Goal: Transaction & Acquisition: Purchase product/service

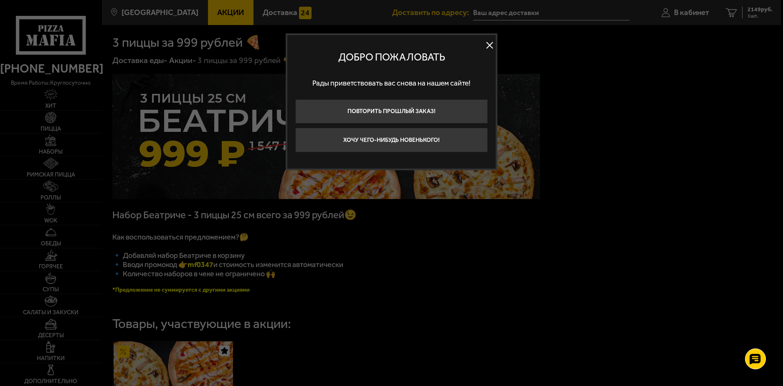
click at [433, 64] on div "Добро пожаловать" at bounding box center [391, 57] width 192 height 28
click at [488, 46] on button at bounding box center [489, 45] width 13 height 13
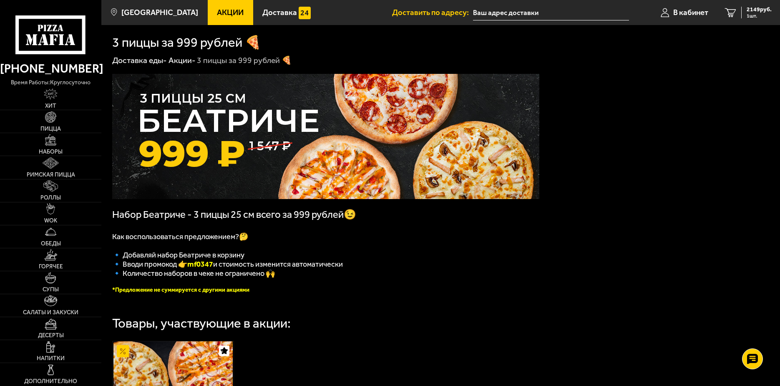
click at [222, 128] on img at bounding box center [325, 136] width 427 height 125
drag, startPoint x: 222, startPoint y: 128, endPoint x: 214, endPoint y: 127, distance: 8.0
click at [214, 127] on img at bounding box center [325, 136] width 427 height 125
drag, startPoint x: 194, startPoint y: 270, endPoint x: 218, endPoint y: 269, distance: 24.2
click at [213, 269] on b "mf0347" at bounding box center [200, 264] width 26 height 9
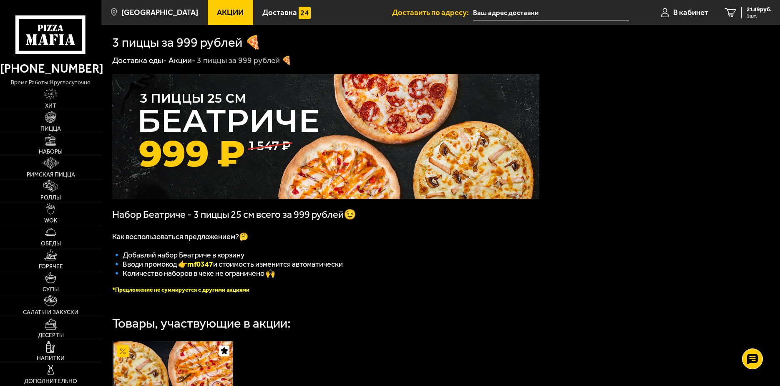
click at [235, 260] on span "🔹 Добавляй набор Беатриче в корзину" at bounding box center [178, 254] width 132 height 9
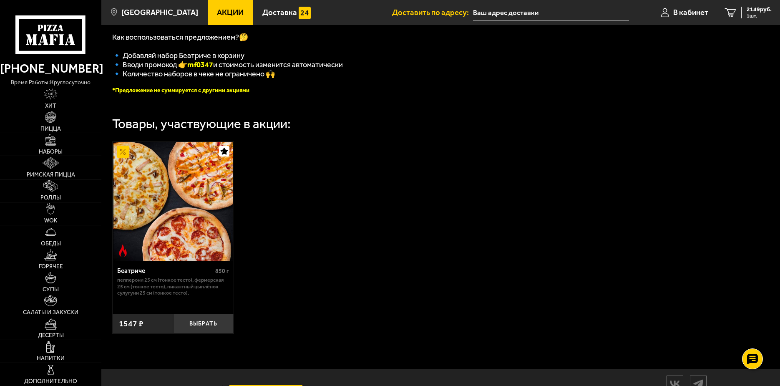
scroll to position [242, 0]
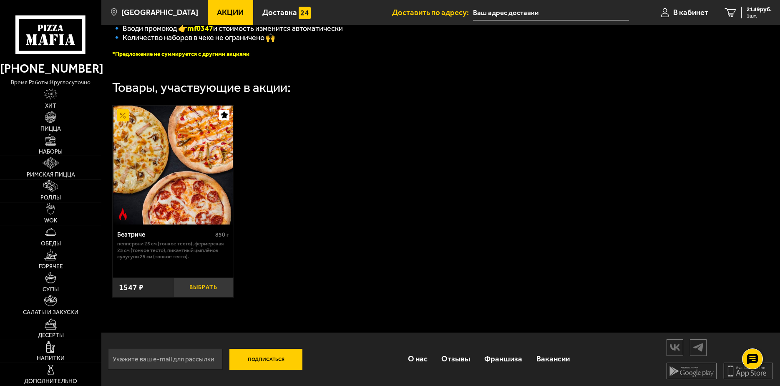
click at [214, 282] on button "Выбрать" at bounding box center [203, 288] width 61 height 20
click at [758, 12] on div "3696 руб. 2 шт." at bounding box center [757, 13] width 30 height 12
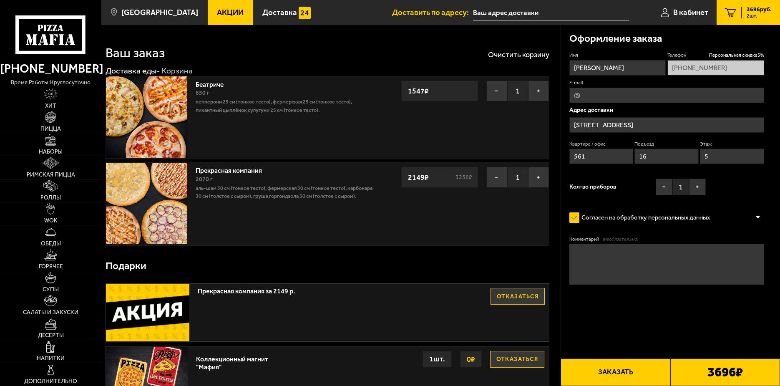
type input "[STREET_ADDRESS]"
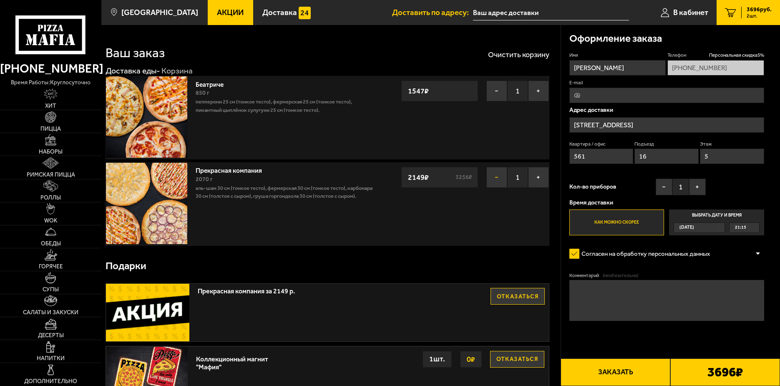
click at [489, 179] on button "−" at bounding box center [497, 177] width 21 height 21
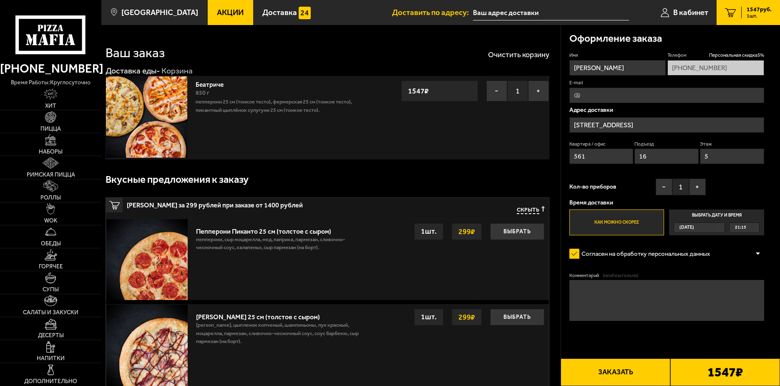
click at [414, 168] on div "Вкусные предложения к заказу" at bounding box center [328, 179] width 444 height 27
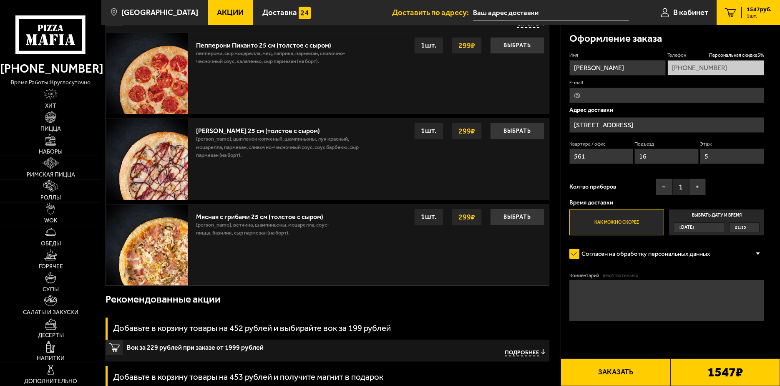
scroll to position [292, 0]
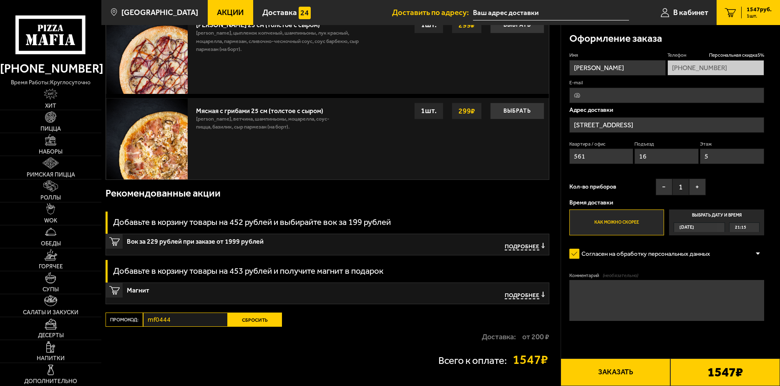
drag, startPoint x: 243, startPoint y: 324, endPoint x: 182, endPoint y: 341, distance: 63.9
click at [173, 346] on div "Ваш заказ Очистить корзину Доставка еды - Корзина Беатриче 850 г Пепперони 25 с…" at bounding box center [330, 67] width 459 height 669
click at [242, 325] on button "Сбросить" at bounding box center [255, 320] width 54 height 14
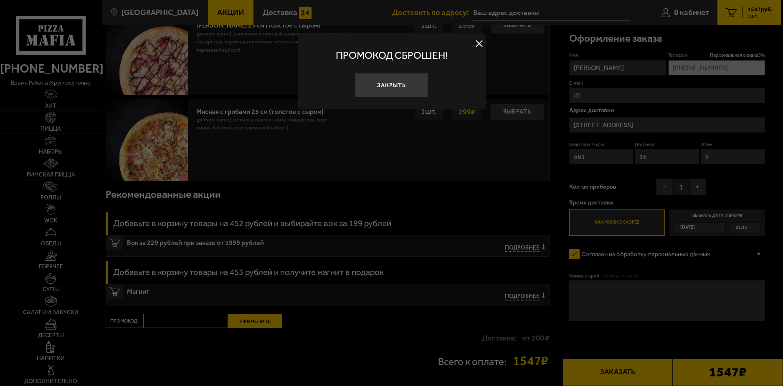
click at [386, 86] on button "Закрыть" at bounding box center [391, 85] width 73 height 25
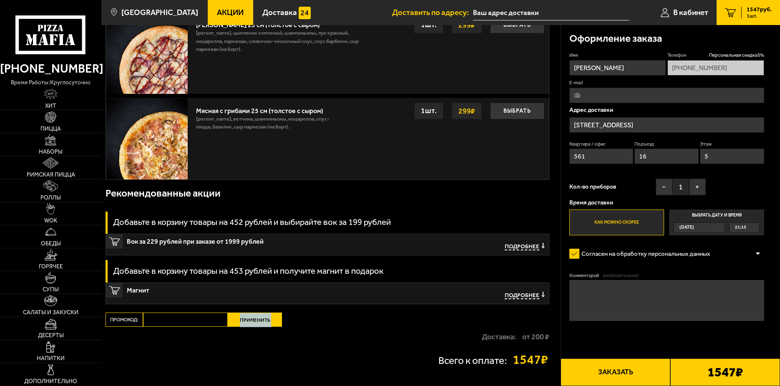
click at [165, 323] on div "Ваш заказ Очистить корзину Доставка еды - Корзина Беатриче 850 г Пепперони 25 с…" at bounding box center [330, 67] width 459 height 669
click at [163, 322] on input "Промокод:" at bounding box center [185, 320] width 85 height 14
paste input "[STREET_ADDRESS]"
type input "[STREET_ADDRESS]"
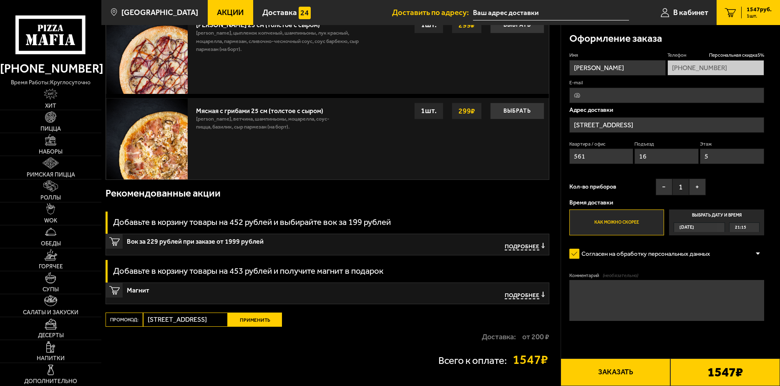
scroll to position [0, 58]
click at [215, 318] on input "[STREET_ADDRESS]" at bounding box center [185, 320] width 85 height 14
click at [214, 318] on input "[STREET_ADDRESS]" at bounding box center [185, 320] width 85 height 14
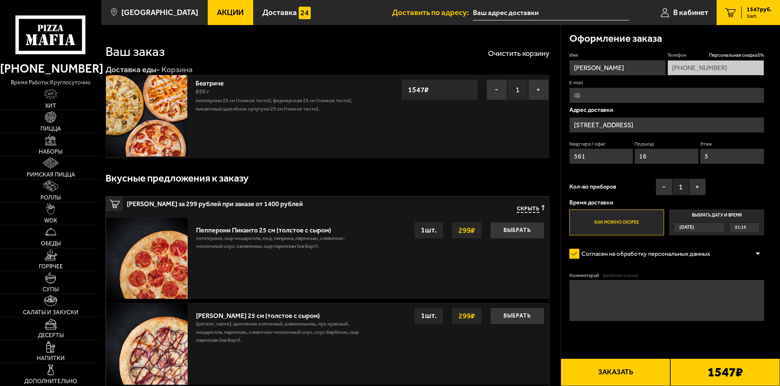
scroll to position [0, 0]
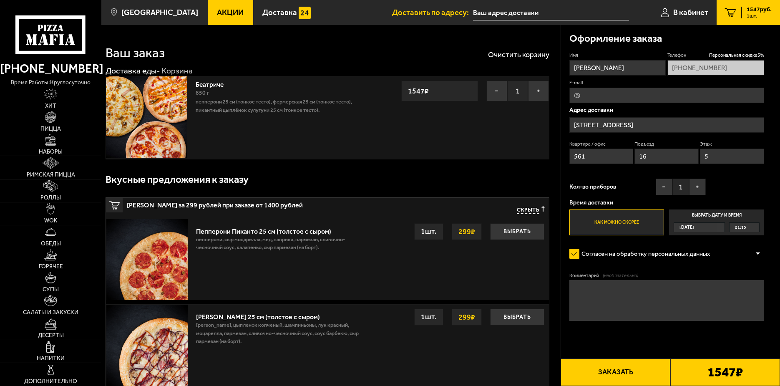
click at [266, 185] on div "Вкусные предложения к заказу" at bounding box center [328, 179] width 444 height 27
click at [62, 50] on icon at bounding box center [50, 34] width 70 height 39
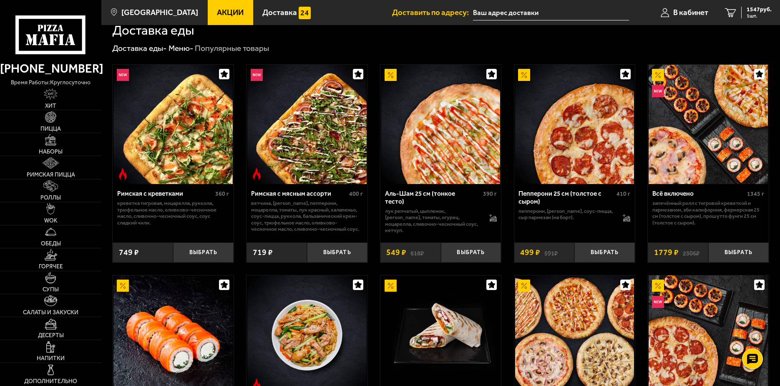
scroll to position [209, 0]
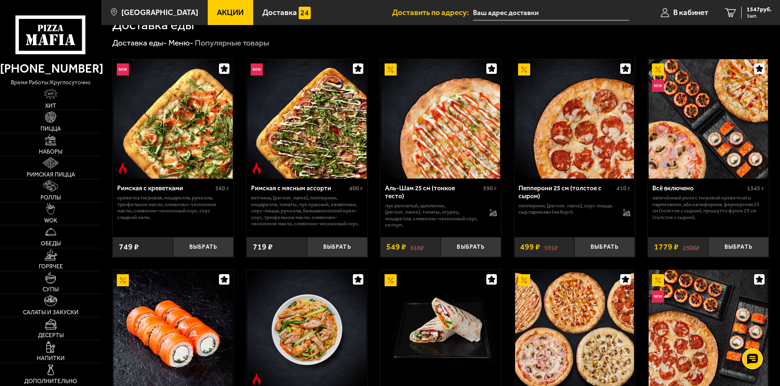
click at [56, 48] on icon at bounding box center [50, 34] width 70 height 39
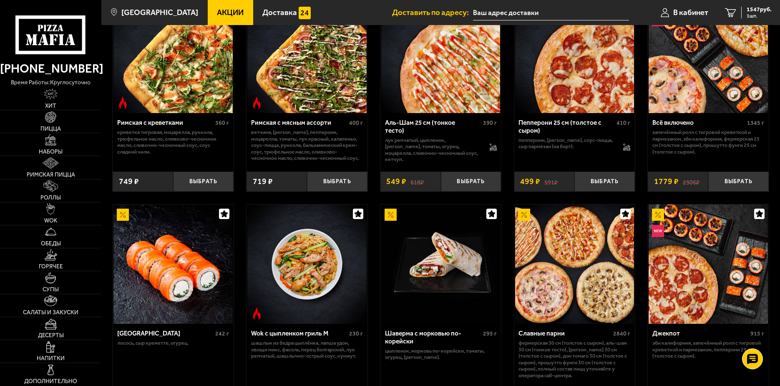
scroll to position [292, 0]
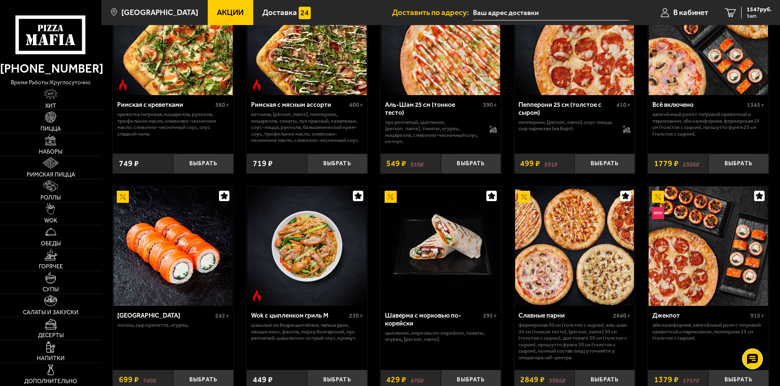
click at [221, 15] on span "Акции" at bounding box center [230, 13] width 27 height 8
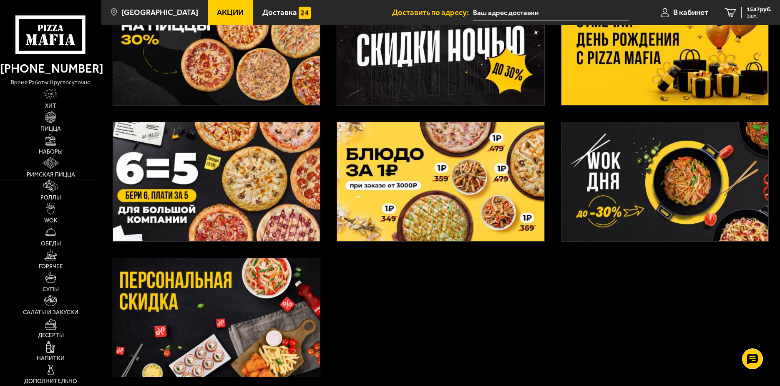
scroll to position [250, 0]
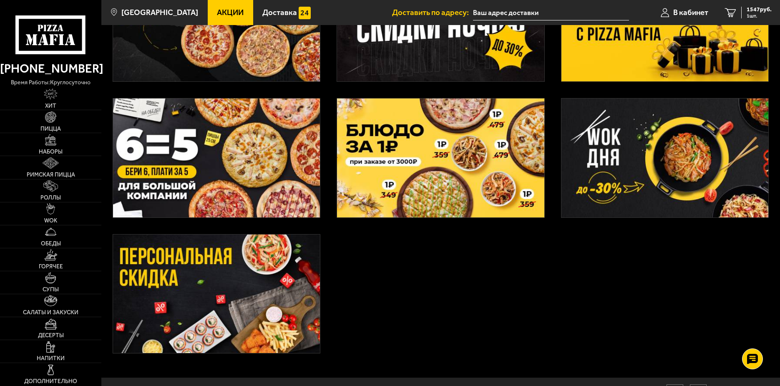
click at [275, 266] on img at bounding box center [216, 294] width 207 height 119
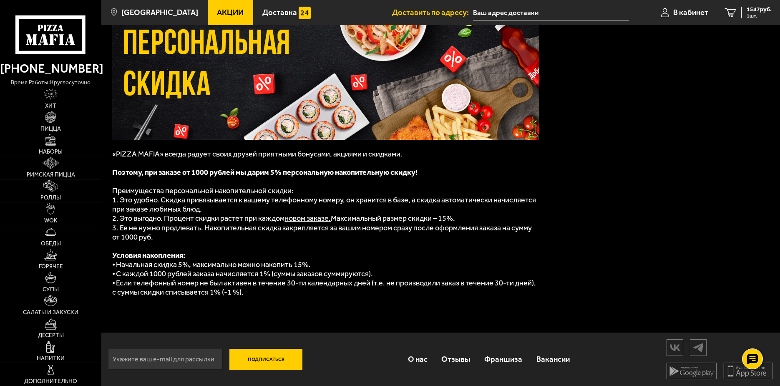
scroll to position [61, 0]
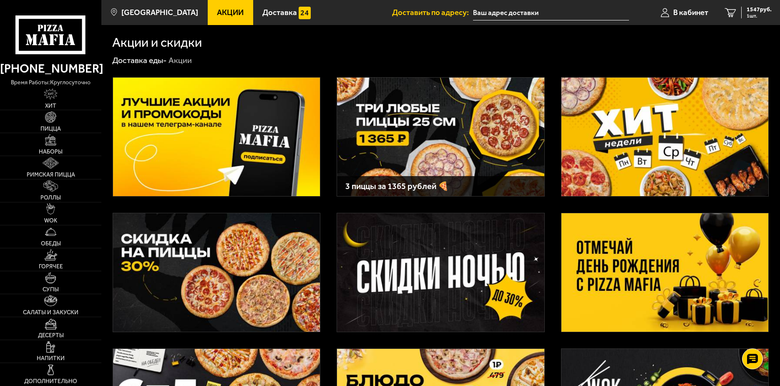
click at [463, 168] on img at bounding box center [440, 137] width 207 height 119
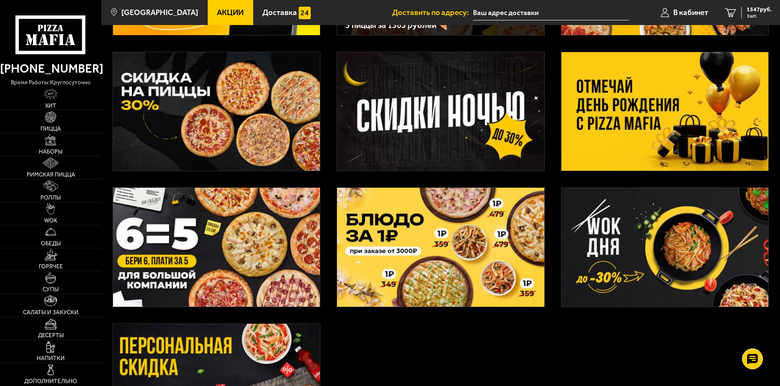
scroll to position [167, 0]
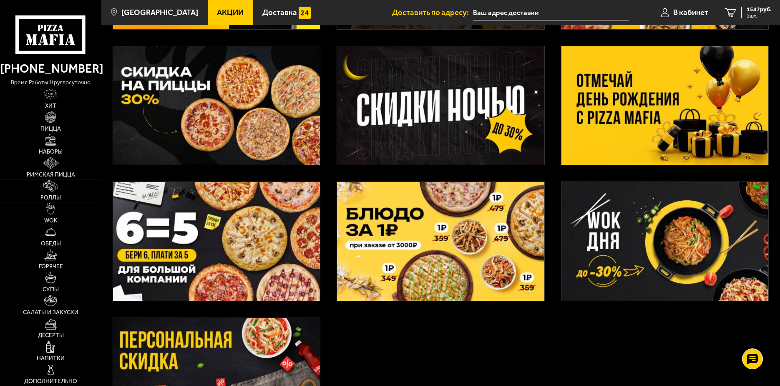
click at [132, 81] on img at bounding box center [216, 105] width 207 height 119
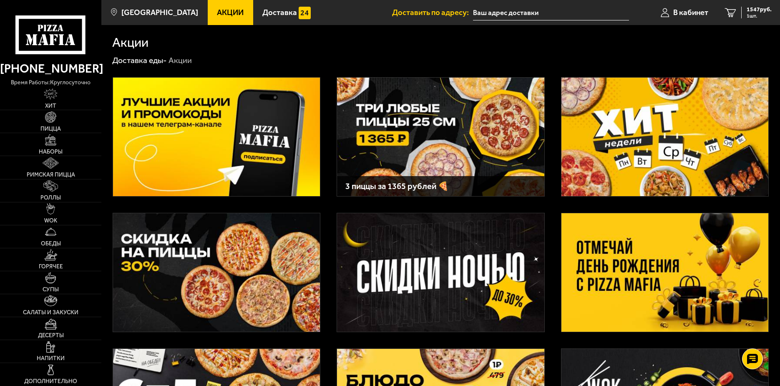
scroll to position [167, 0]
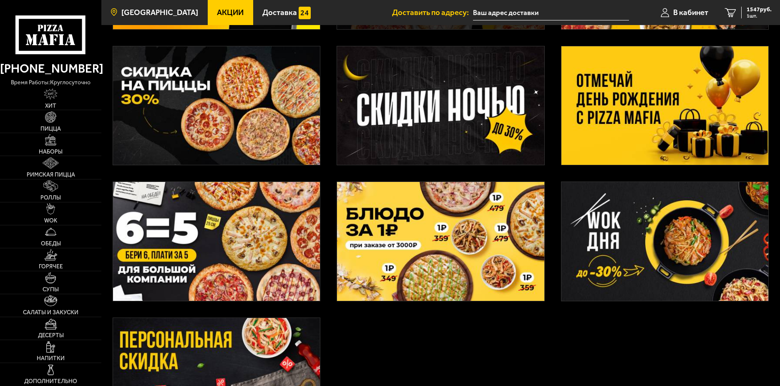
click at [141, 13] on span "[GEOGRAPHIC_DATA]" at bounding box center [159, 13] width 77 height 8
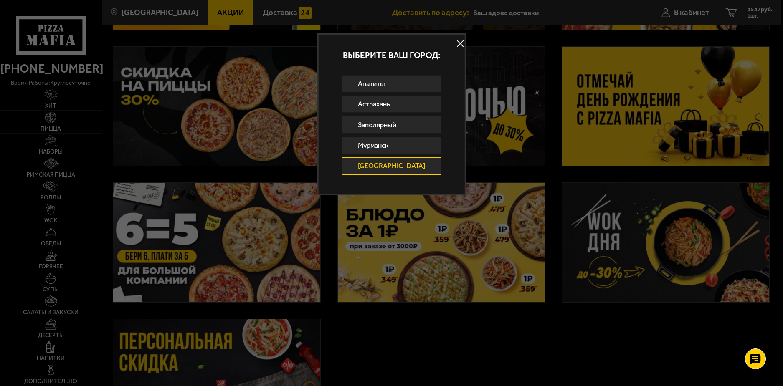
click at [454, 45] on button at bounding box center [460, 43] width 13 height 13
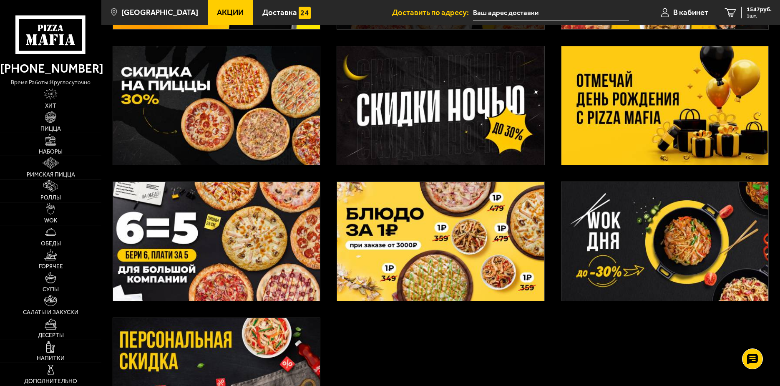
click at [54, 101] on link "Хит" at bounding box center [50, 98] width 101 height 23
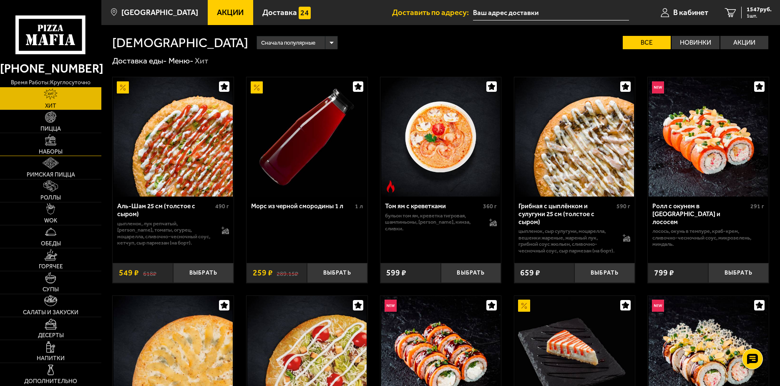
click at [61, 141] on link "Наборы" at bounding box center [50, 144] width 101 height 23
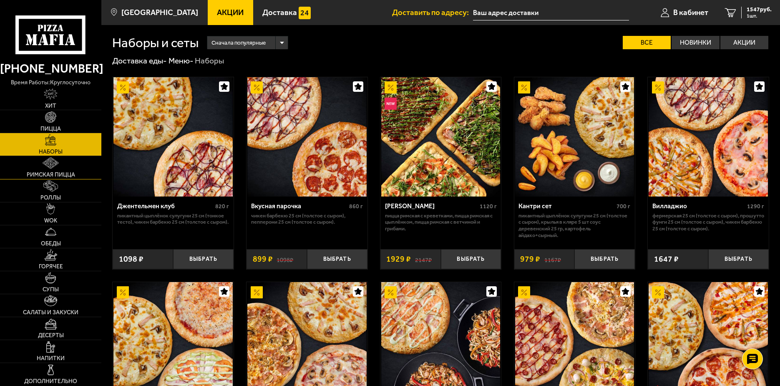
click at [62, 174] on span "Римская пицца" at bounding box center [51, 175] width 48 height 6
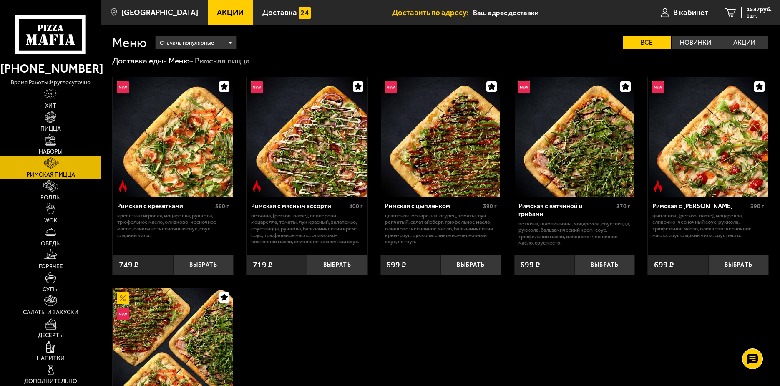
click at [72, 136] on link "Наборы" at bounding box center [50, 144] width 101 height 23
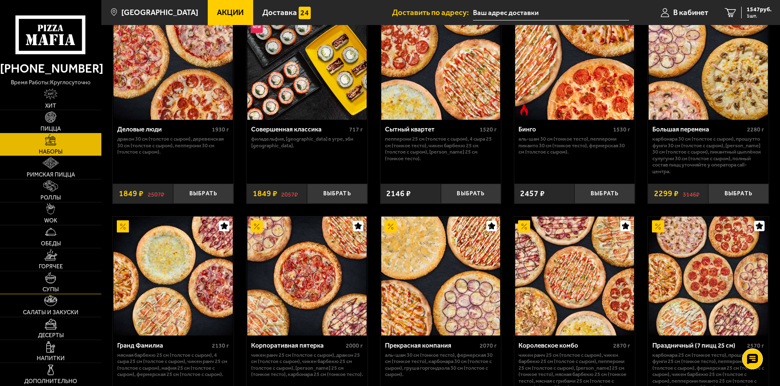
scroll to position [1002, 0]
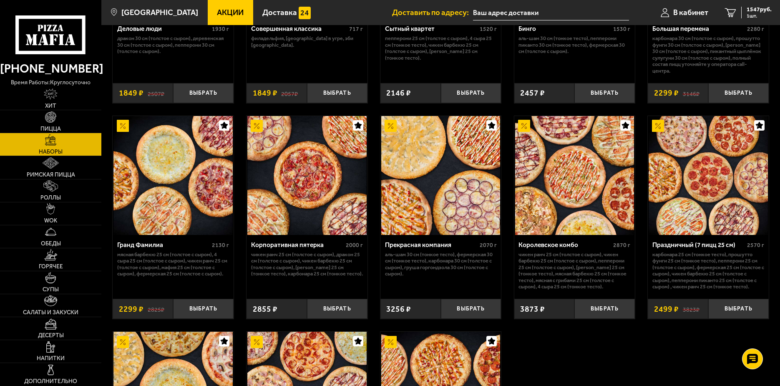
click at [49, 28] on icon at bounding box center [50, 34] width 70 height 39
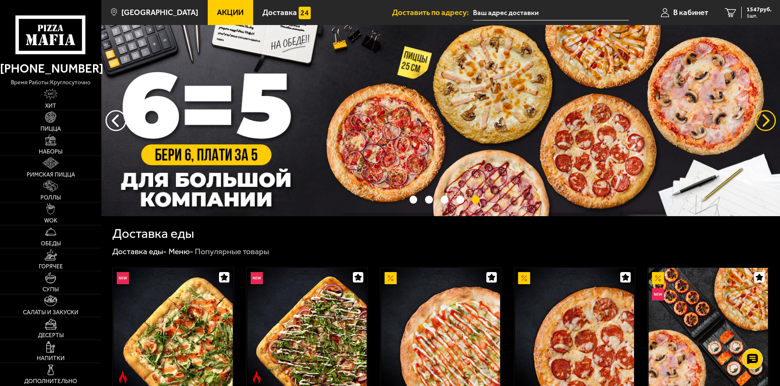
click at [760, 119] on button "предыдущий" at bounding box center [765, 120] width 21 height 21
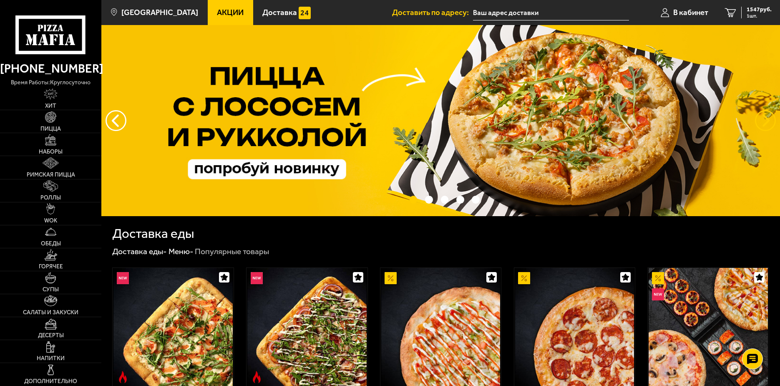
click at [757, 119] on button "предыдущий" at bounding box center [765, 120] width 21 height 21
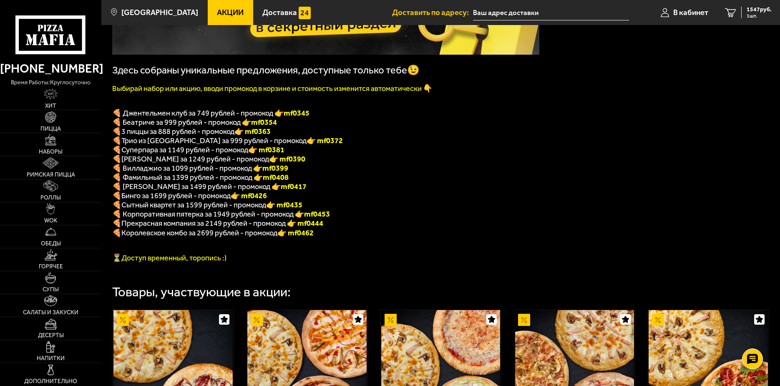
scroll to position [125, 0]
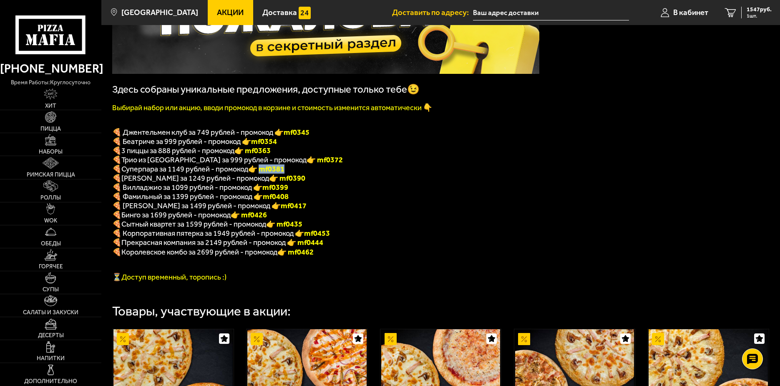
drag, startPoint x: 265, startPoint y: 173, endPoint x: 294, endPoint y: 173, distance: 28.8
click at [294, 173] on p "🍕 Суперпара за 1149 рублей - промокод 👉 mf0381" at bounding box center [325, 168] width 427 height 9
copy font "f0381"
click at [305, 182] on p "🍕 ДаВинчи за 1249 рублей - промокод 👉 mf0390" at bounding box center [325, 178] width 427 height 9
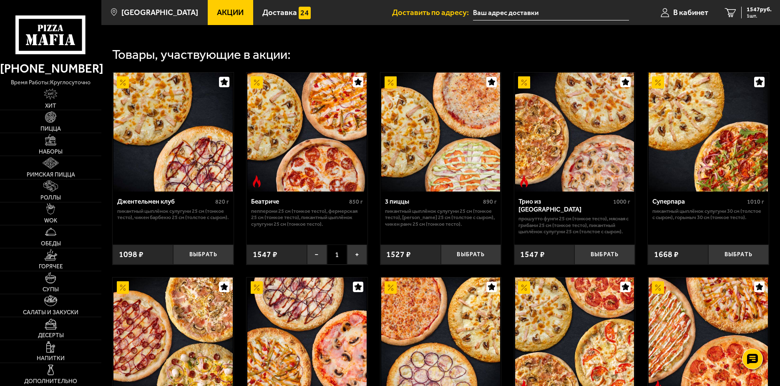
scroll to position [167, 0]
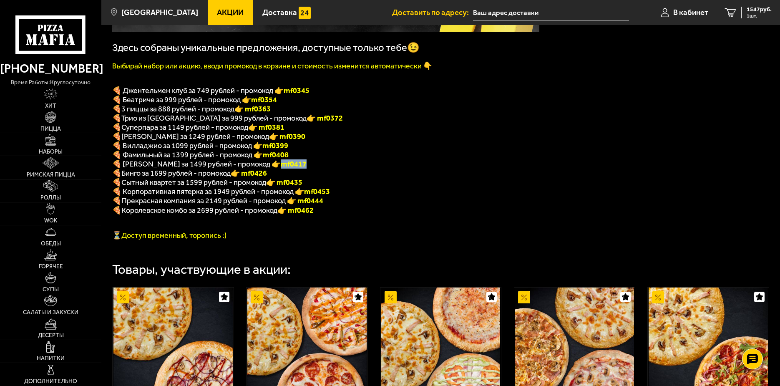
drag, startPoint x: 270, startPoint y: 173, endPoint x: 299, endPoint y: 170, distance: 29.7
click at [299, 169] on p "🍕 Островский за 1499 рублей - промокод 👉 mf0417" at bounding box center [325, 163] width 427 height 9
copy b "mf0417"
click at [145, 169] on span "🍕 Островский за 1499 рублей - промокод 👉 mf0417" at bounding box center [209, 163] width 194 height 9
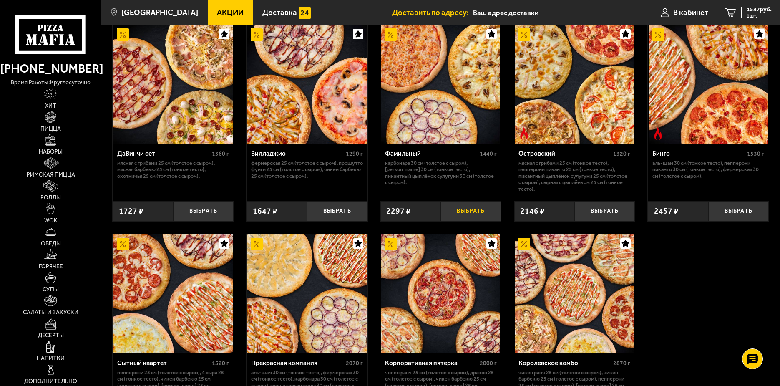
scroll to position [668, 0]
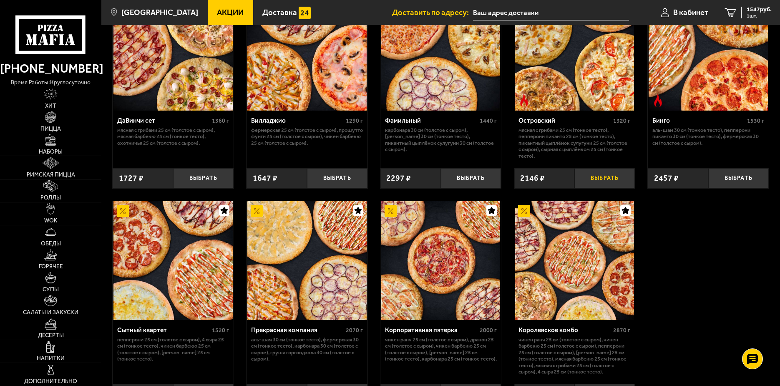
click at [593, 185] on button "Выбрать" at bounding box center [605, 178] width 61 height 20
click at [743, 10] on div "3693 руб. 2 шт." at bounding box center [757, 13] width 30 height 12
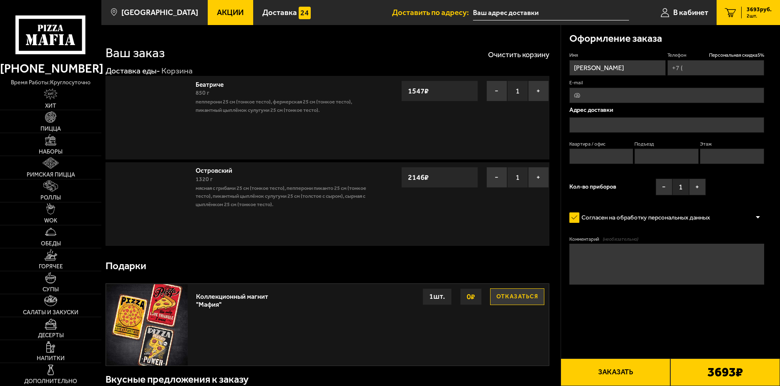
type input "[PHONE_NUMBER]"
type input "[STREET_ADDRESS]"
type input "561"
type input "16"
type input "5"
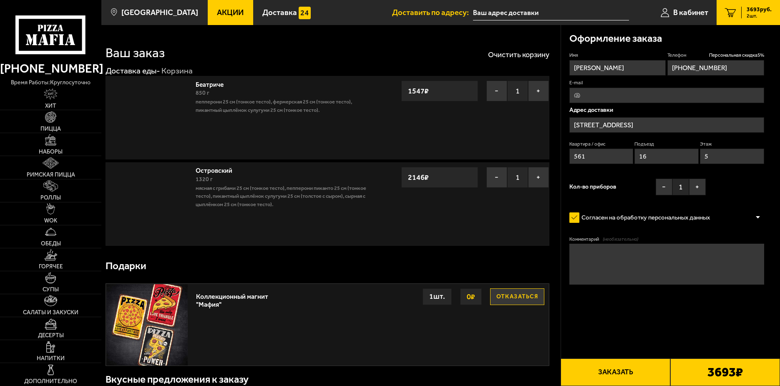
type input "[STREET_ADDRESS]"
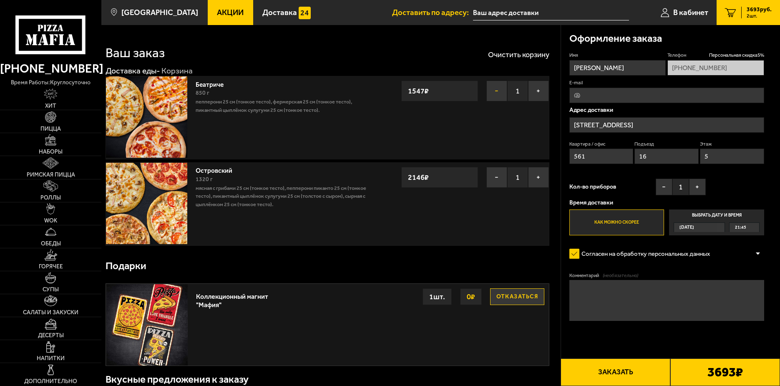
click at [497, 91] on button "−" at bounding box center [497, 91] width 21 height 21
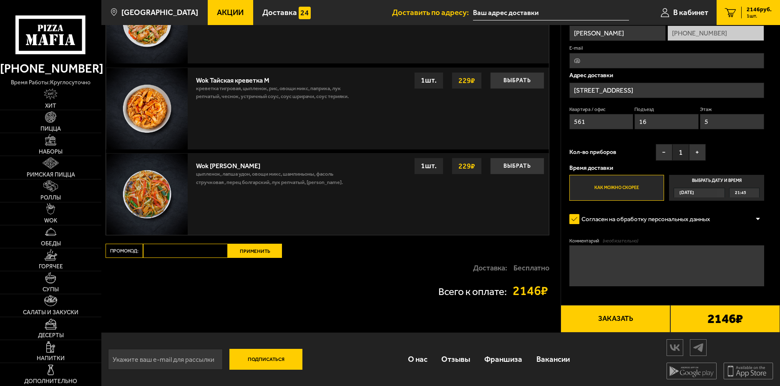
scroll to position [610, 0]
click at [179, 245] on input "Промокод:" at bounding box center [185, 251] width 85 height 14
paste input "mf0417"
type input "mf0417"
click at [237, 250] on button "Применить" at bounding box center [255, 251] width 54 height 14
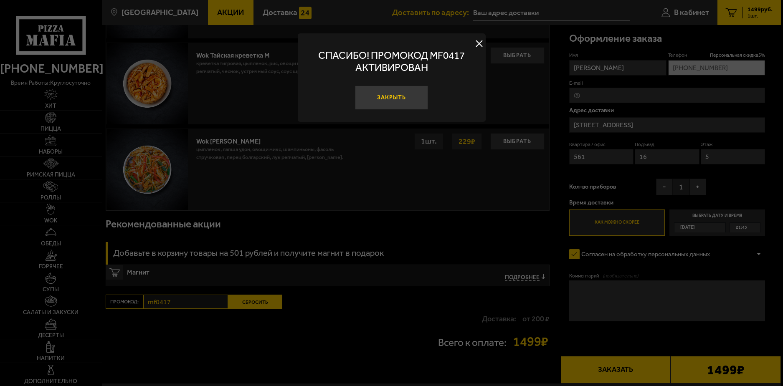
click at [388, 96] on button "Закрыть" at bounding box center [391, 98] width 73 height 25
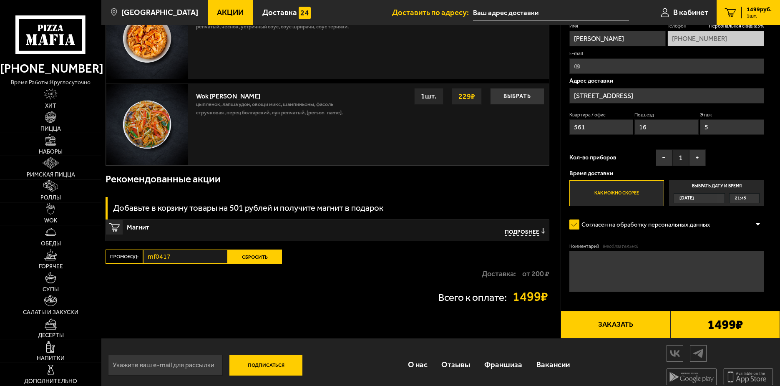
scroll to position [661, 0]
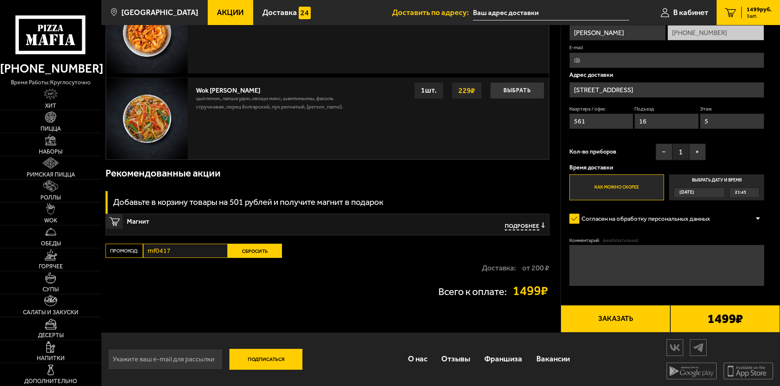
click at [633, 319] on button "Заказать" at bounding box center [616, 319] width 110 height 28
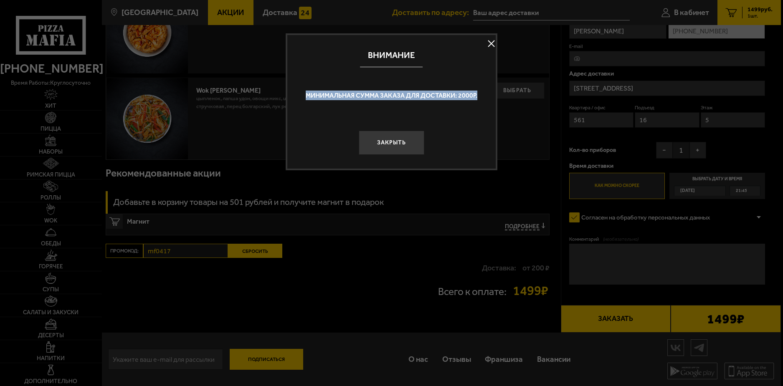
drag, startPoint x: 308, startPoint y: 92, endPoint x: 492, endPoint y: 86, distance: 184.1
click at [492, 86] on div "Минимальная сумма заказа для доставки: 2000р." at bounding box center [391, 95] width 209 height 41
click at [477, 99] on p "Минимальная сумма заказа для доставки: 2000р." at bounding box center [391, 96] width 193 height 10
click at [439, 119] on div "Закрыть" at bounding box center [391, 135] width 209 height 39
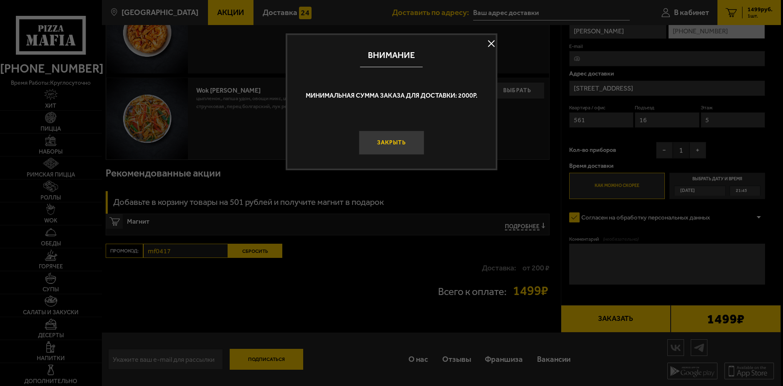
click at [410, 139] on button "Закрыть" at bounding box center [390, 143] width 65 height 25
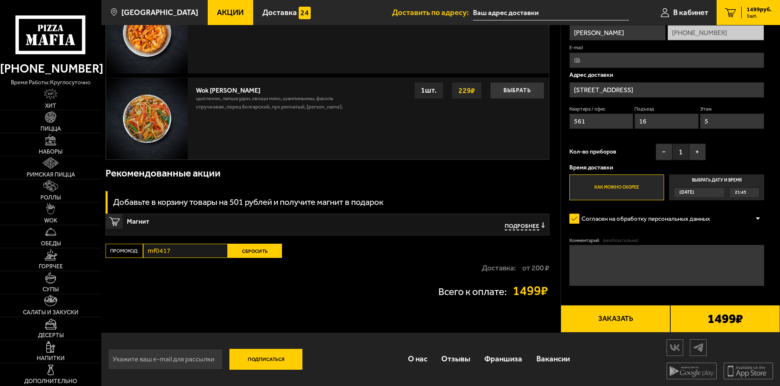
drag, startPoint x: 503, startPoint y: 184, endPoint x: 499, endPoint y: 184, distance: 4.2
click at [498, 184] on div "Рекомендованные акции" at bounding box center [328, 173] width 444 height 27
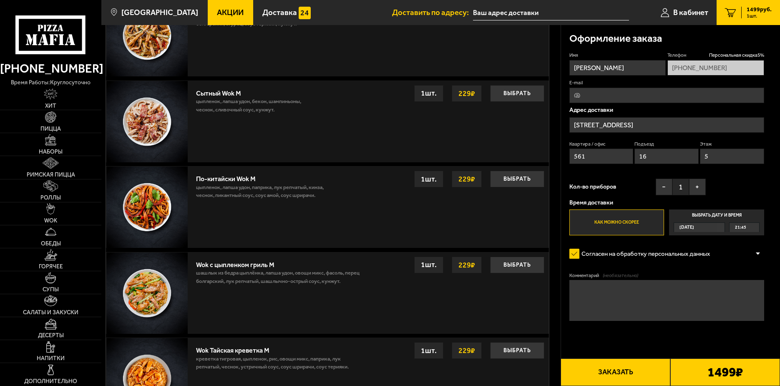
scroll to position [118, 0]
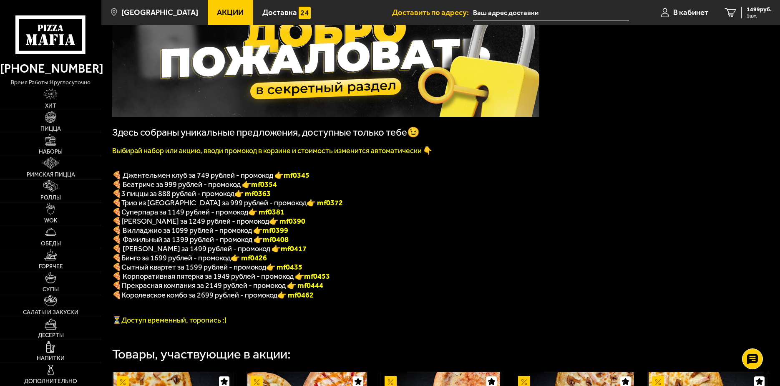
scroll to position [125, 0]
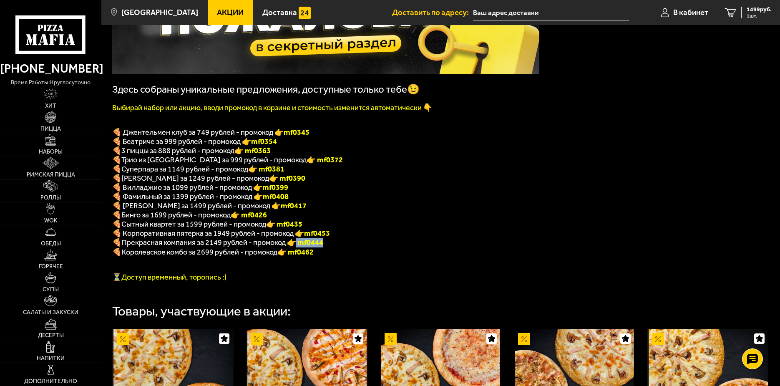
drag, startPoint x: 302, startPoint y: 249, endPoint x: 335, endPoint y: 247, distance: 32.6
click at [335, 247] on p "🍕 Прекрасная компания за 2149 рублей - промокод 👉 mf0444" at bounding box center [325, 243] width 427 height 10
copy font "mf0444"
click at [348, 238] on p "🍕 Корпоративная пятерка за 1949 рублей - промокод 👉 mf0453" at bounding box center [325, 233] width 427 height 9
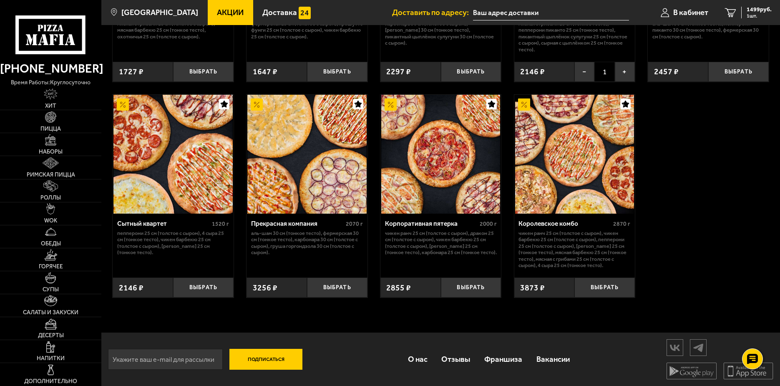
scroll to position [785, 0]
drag, startPoint x: 752, startPoint y: 17, endPoint x: 753, endPoint y: 21, distance: 4.2
click at [752, 18] on span "1 шт." at bounding box center [759, 15] width 25 height 5
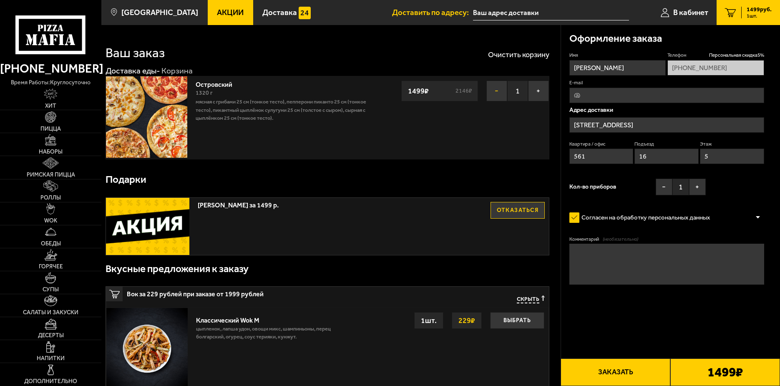
click at [492, 88] on button "−" at bounding box center [497, 91] width 21 height 21
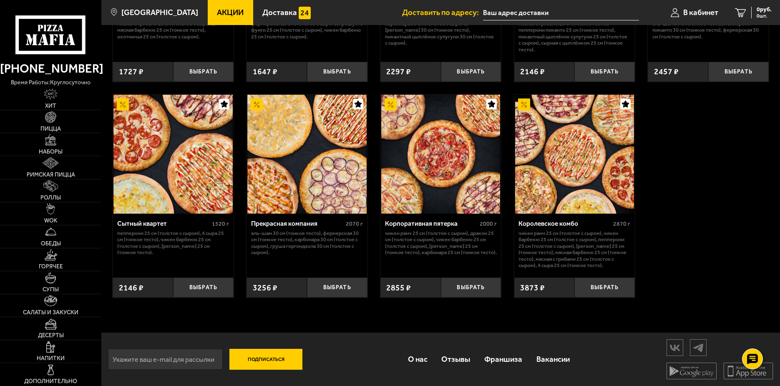
scroll to position [785, 0]
click at [352, 287] on button "Выбрать" at bounding box center [337, 288] width 61 height 20
click at [736, 12] on icon "1" at bounding box center [730, 12] width 11 height 9
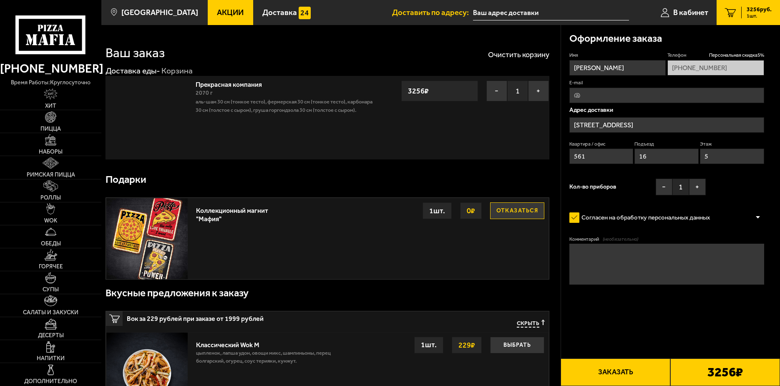
type input "[STREET_ADDRESS]"
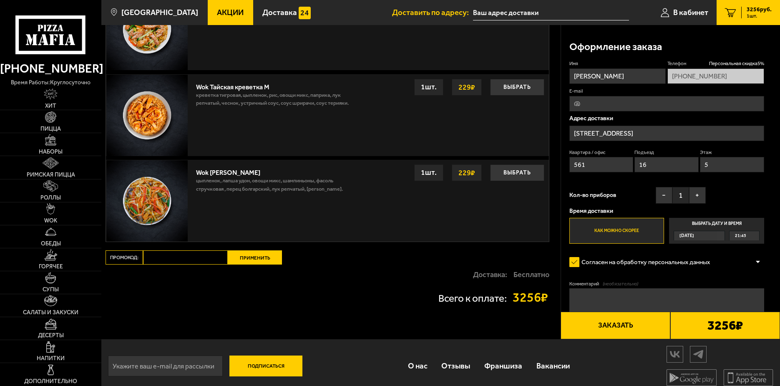
scroll to position [610, 0]
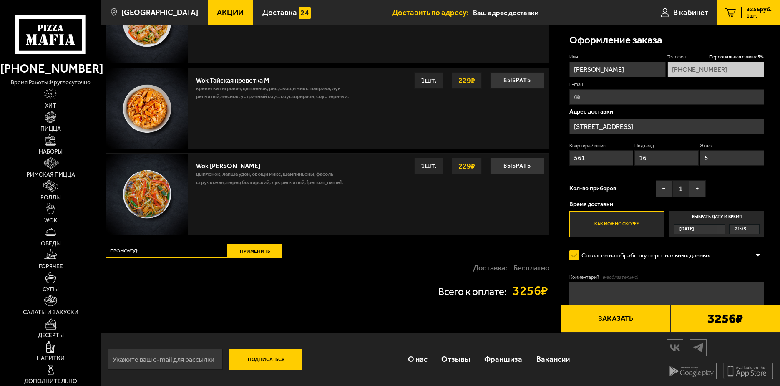
click at [191, 252] on input "Промокод:" at bounding box center [185, 251] width 85 height 14
paste input "mf0444"
type input "mf0444"
click at [254, 248] on button "Применить" at bounding box center [255, 251] width 54 height 14
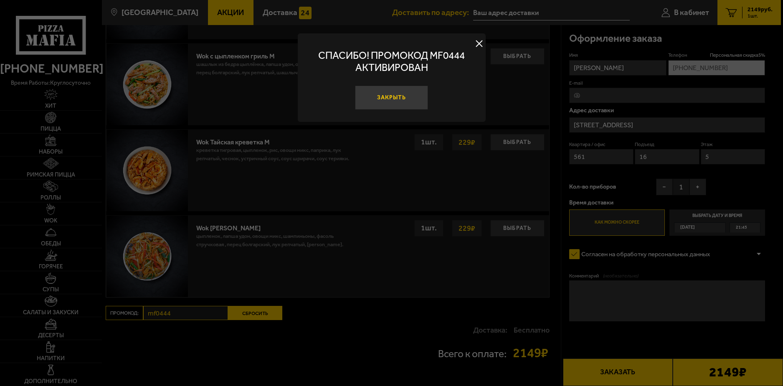
click at [383, 98] on button "Закрыть" at bounding box center [391, 98] width 73 height 25
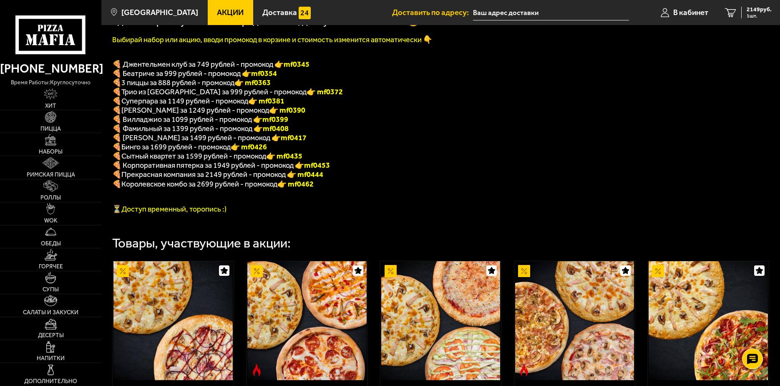
scroll to position [117, 0]
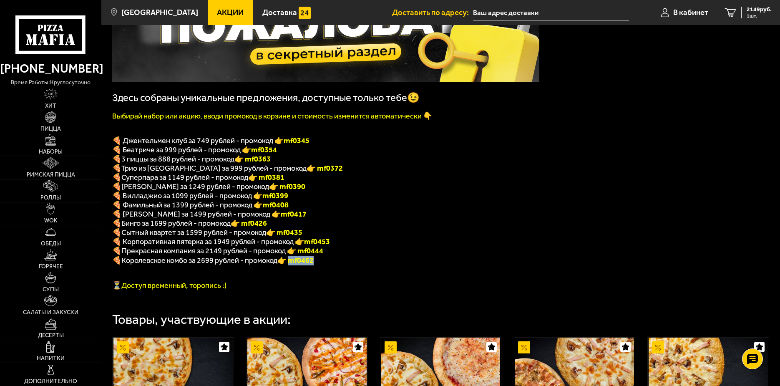
drag, startPoint x: 298, startPoint y: 269, endPoint x: 329, endPoint y: 267, distance: 30.9
click at [329, 265] on p "🍕 Королевское комбо за 2699 рублей - промокод 👉 mf0462" at bounding box center [325, 261] width 427 height 10
copy font "f0462"
click at [358, 256] on p "🍕 Прекрасная компания за 2149 рублей - промокод 👉 mf0444" at bounding box center [325, 251] width 427 height 10
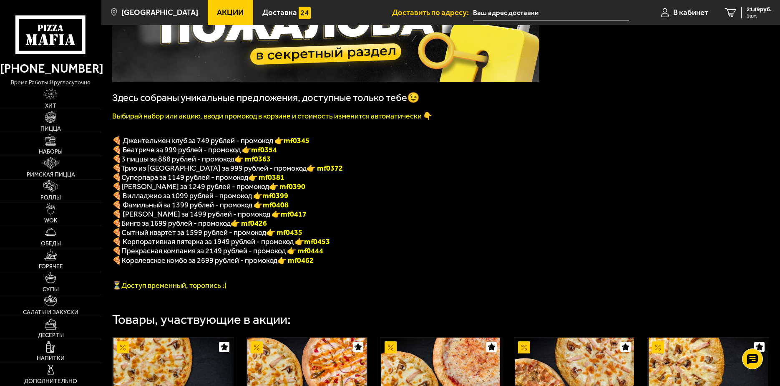
click at [358, 256] on p "🍕 Прекрасная компания за 2149 рублей - промокод 👉 mf0444" at bounding box center [325, 251] width 427 height 10
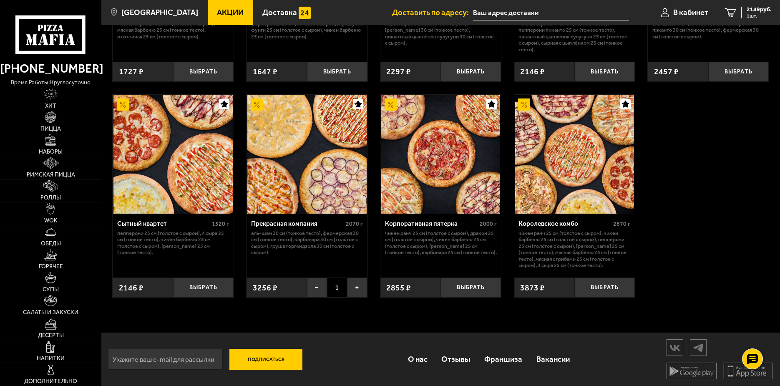
scroll to position [785, 0]
click at [597, 290] on button "Выбрать" at bounding box center [605, 288] width 61 height 20
click at [753, 15] on span "2 шт." at bounding box center [759, 15] width 25 height 5
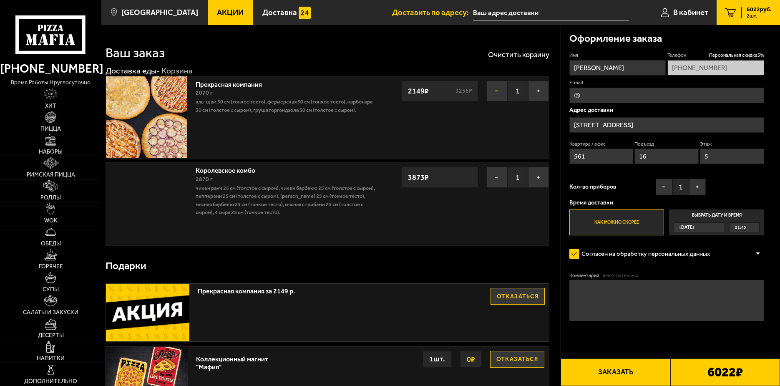
click at [496, 88] on button "−" at bounding box center [497, 91] width 21 height 21
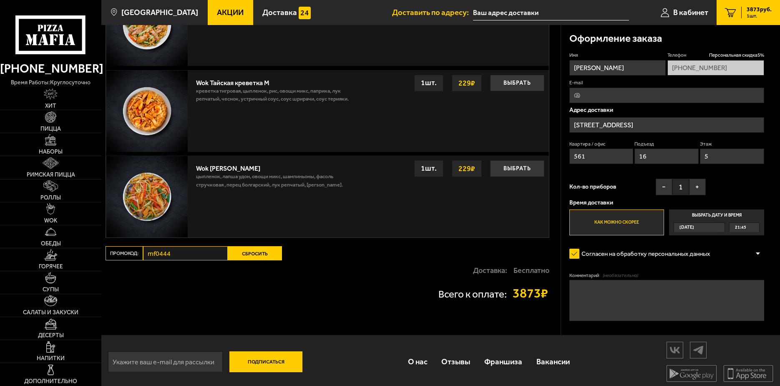
scroll to position [610, 0]
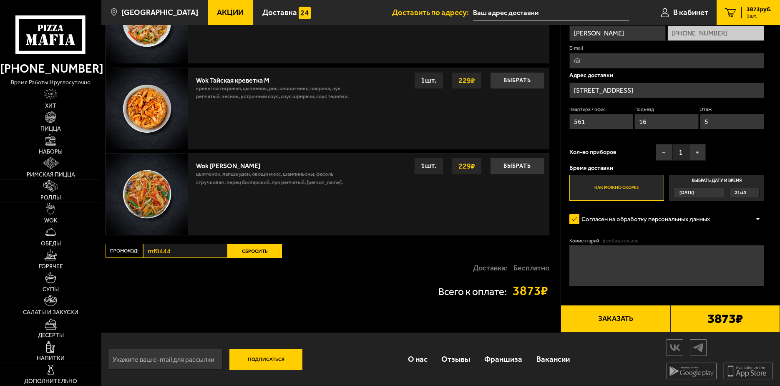
click at [232, 250] on button "Сбросить" at bounding box center [255, 251] width 54 height 14
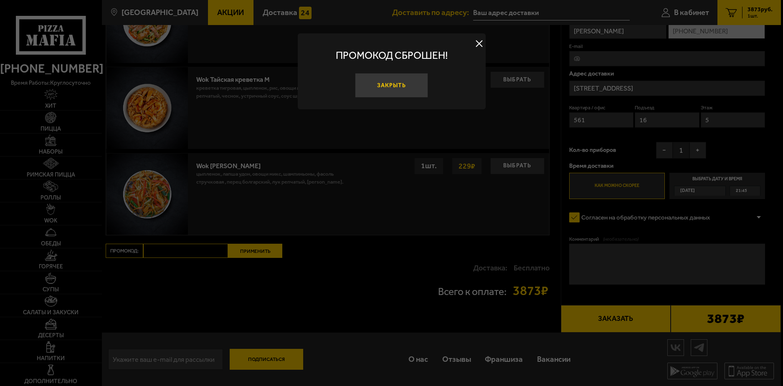
click at [380, 84] on button "Закрыть" at bounding box center [391, 85] width 73 height 25
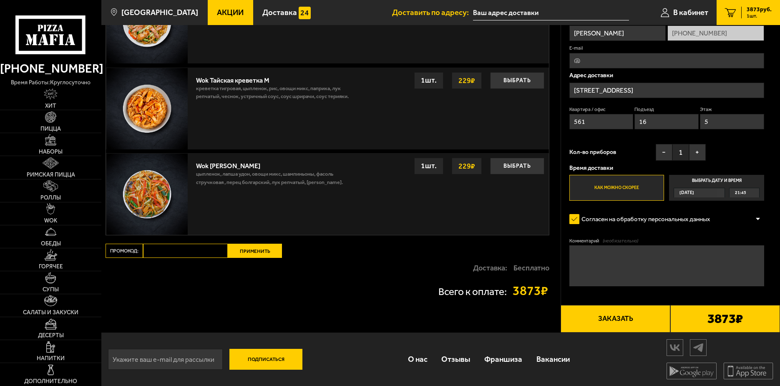
click at [177, 247] on input "Промокод:" at bounding box center [185, 251] width 85 height 14
paste input "mf0462"
type input "mf0462"
click at [251, 248] on button "Применить" at bounding box center [255, 251] width 54 height 14
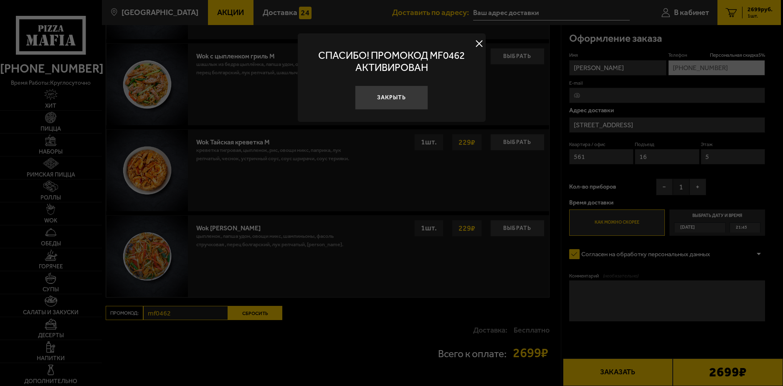
click at [404, 92] on button "Закрыть" at bounding box center [391, 98] width 73 height 25
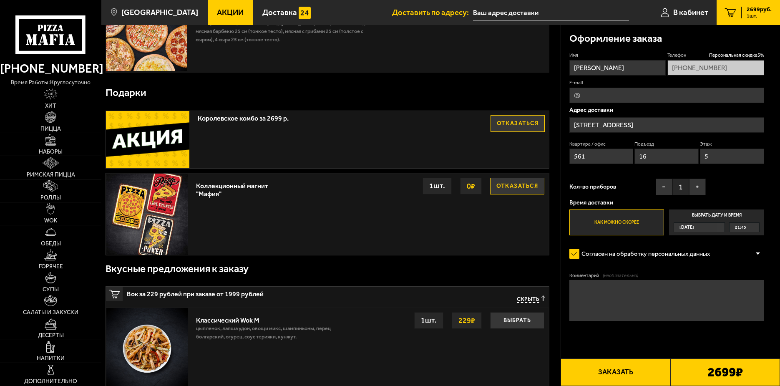
scroll to position [25, 0]
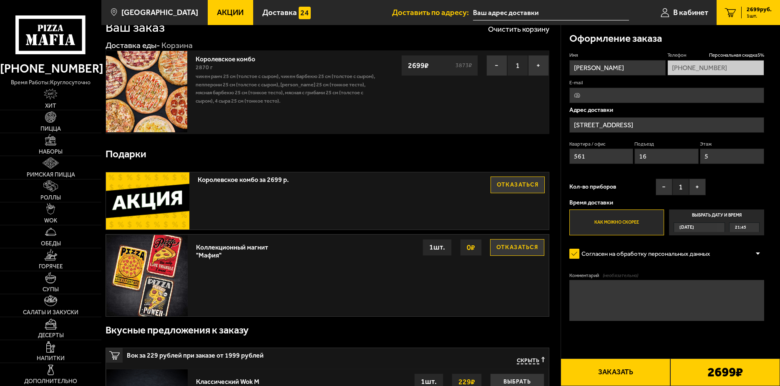
click at [675, 366] on div "2699 ₽" at bounding box center [726, 372] width 110 height 28
click at [636, 366] on button "Заказать" at bounding box center [616, 372] width 110 height 28
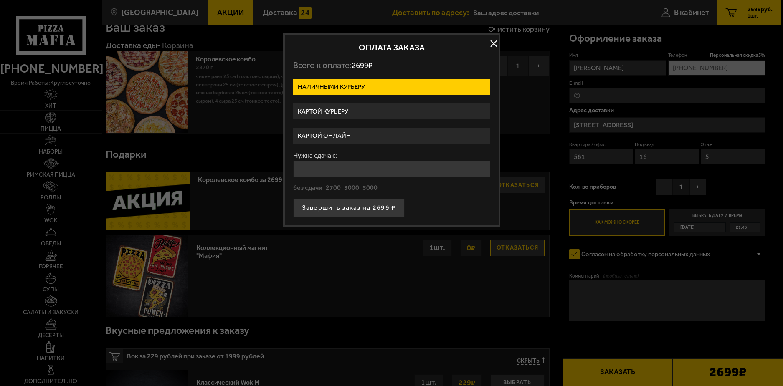
click at [360, 135] on label "Картой онлайн" at bounding box center [391, 136] width 197 height 16
click at [0, 0] on input "Картой онлайн" at bounding box center [0, 0] width 0 height 0
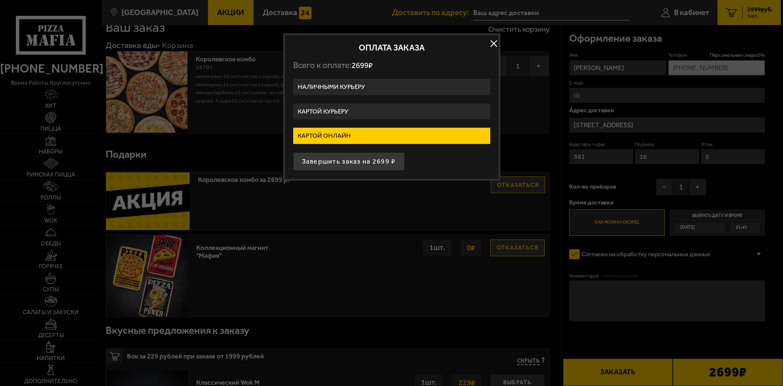
click at [379, 114] on label "Картой курьеру" at bounding box center [391, 112] width 197 height 16
click at [0, 0] on input "Картой курьеру" at bounding box center [0, 0] width 0 height 0
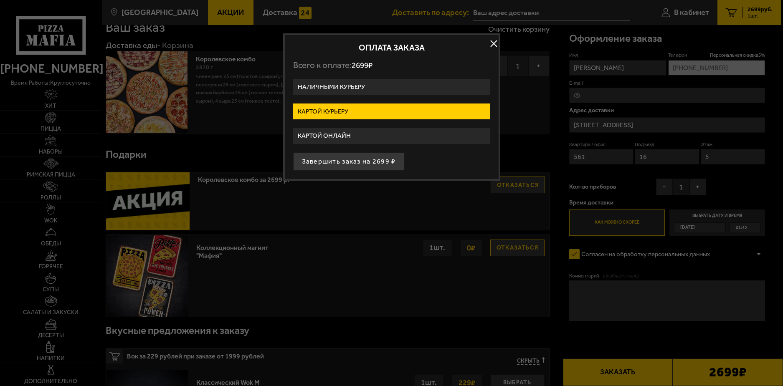
click at [391, 91] on label "Наличными курьеру" at bounding box center [391, 87] width 197 height 16
click at [0, 0] on input "Наличными курьеру" at bounding box center [0, 0] width 0 height 0
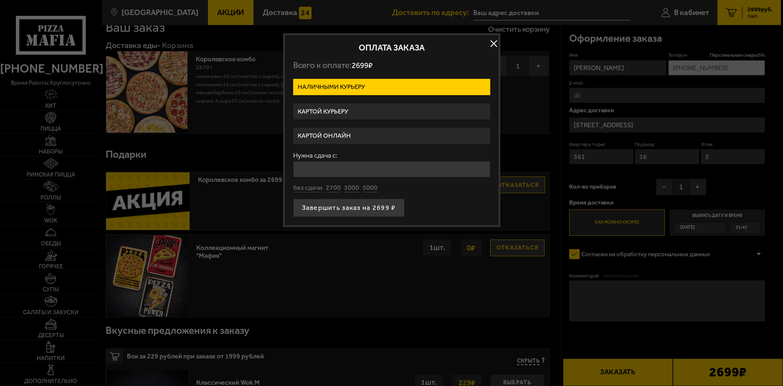
click at [391, 101] on form "Наличными курьеру Картой курьеру Картой онлайн Нужна сдача с: без сдачи 2700 30…" at bounding box center [391, 148] width 197 height 138
click at [385, 106] on label "Картой курьеру" at bounding box center [391, 112] width 197 height 16
click at [0, 0] on input "Картой курьеру" at bounding box center [0, 0] width 0 height 0
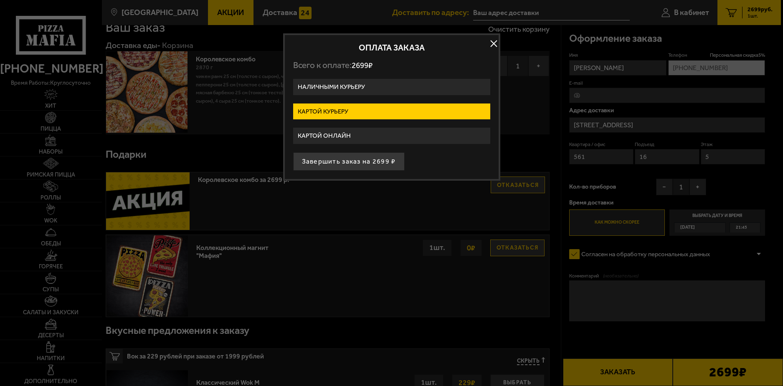
click at [489, 43] on button "button" at bounding box center [493, 43] width 13 height 13
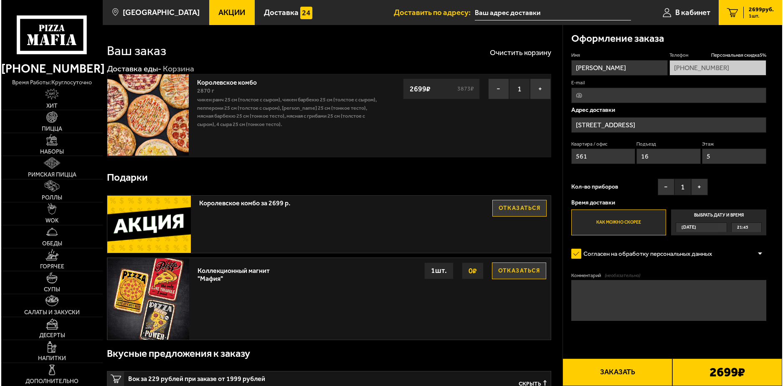
scroll to position [0, 0]
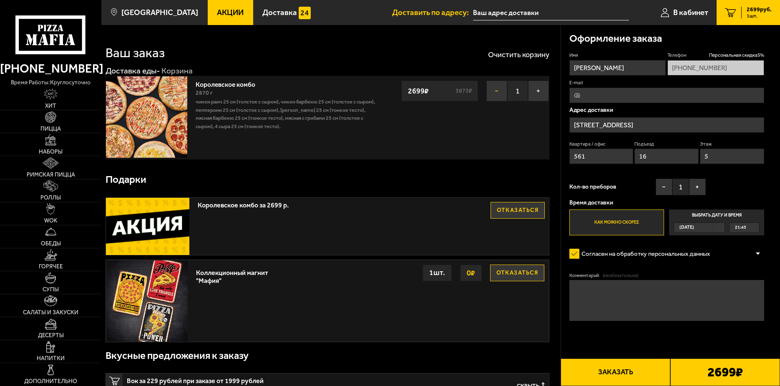
click at [501, 89] on button "−" at bounding box center [497, 91] width 21 height 21
